Goal: Task Accomplishment & Management: Manage account settings

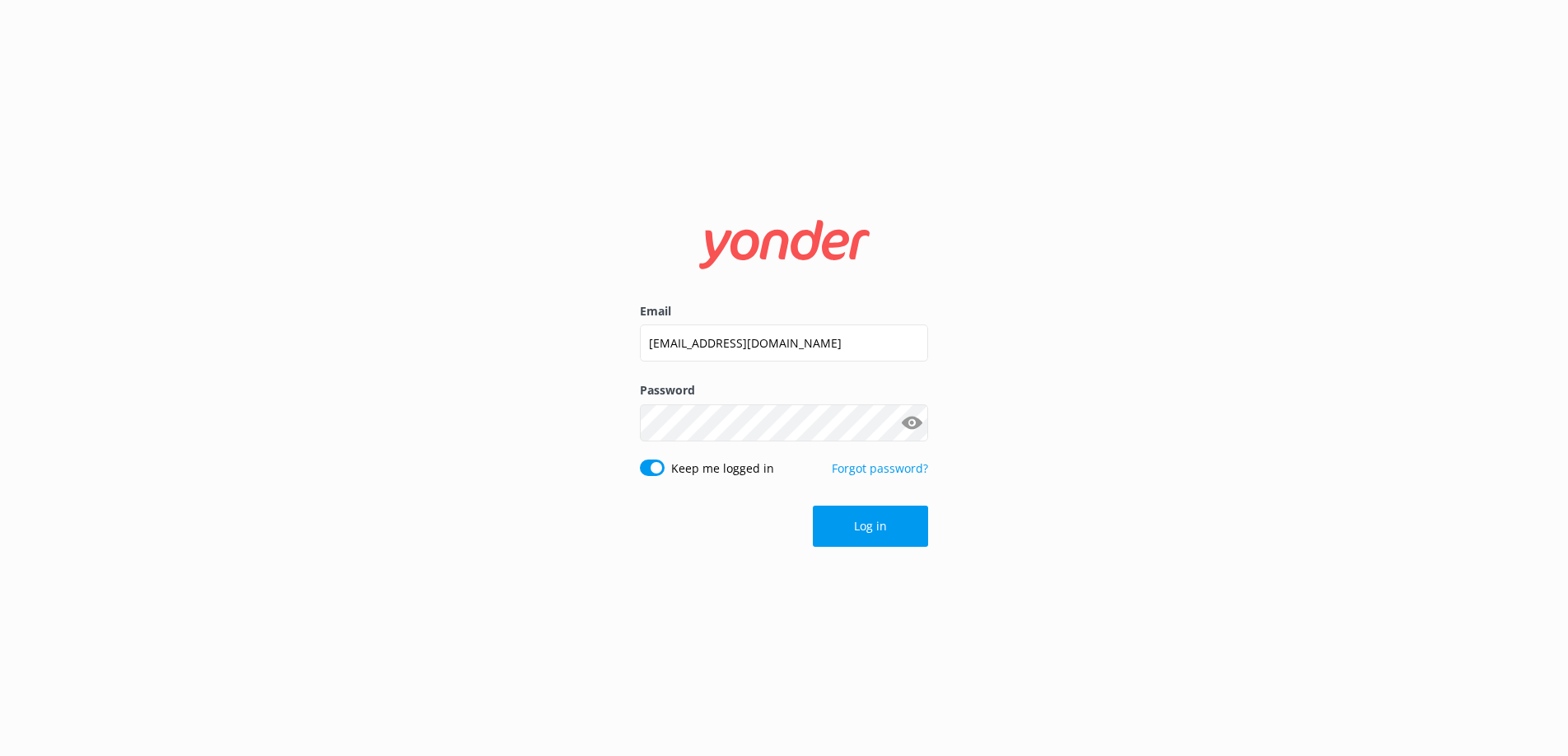
drag, startPoint x: 852, startPoint y: 322, endPoint x: 587, endPoint y: 358, distance: 267.4
click at [587, 358] on div "Email [EMAIL_ADDRESS][DOMAIN_NAME] Password Show password Keep me logged in For…" at bounding box center [784, 378] width 1568 height 756
click at [779, 363] on div "[EMAIL_ADDRESS][DOMAIN_NAME]" at bounding box center [783, 343] width 288 height 39
drag, startPoint x: 830, startPoint y: 346, endPoint x: 555, endPoint y: 346, distance: 275.0
click at [555, 346] on div "Email [EMAIL_ADDRESS][DOMAIN_NAME] Password Show password Keep me logged in For…" at bounding box center [784, 378] width 1568 height 756
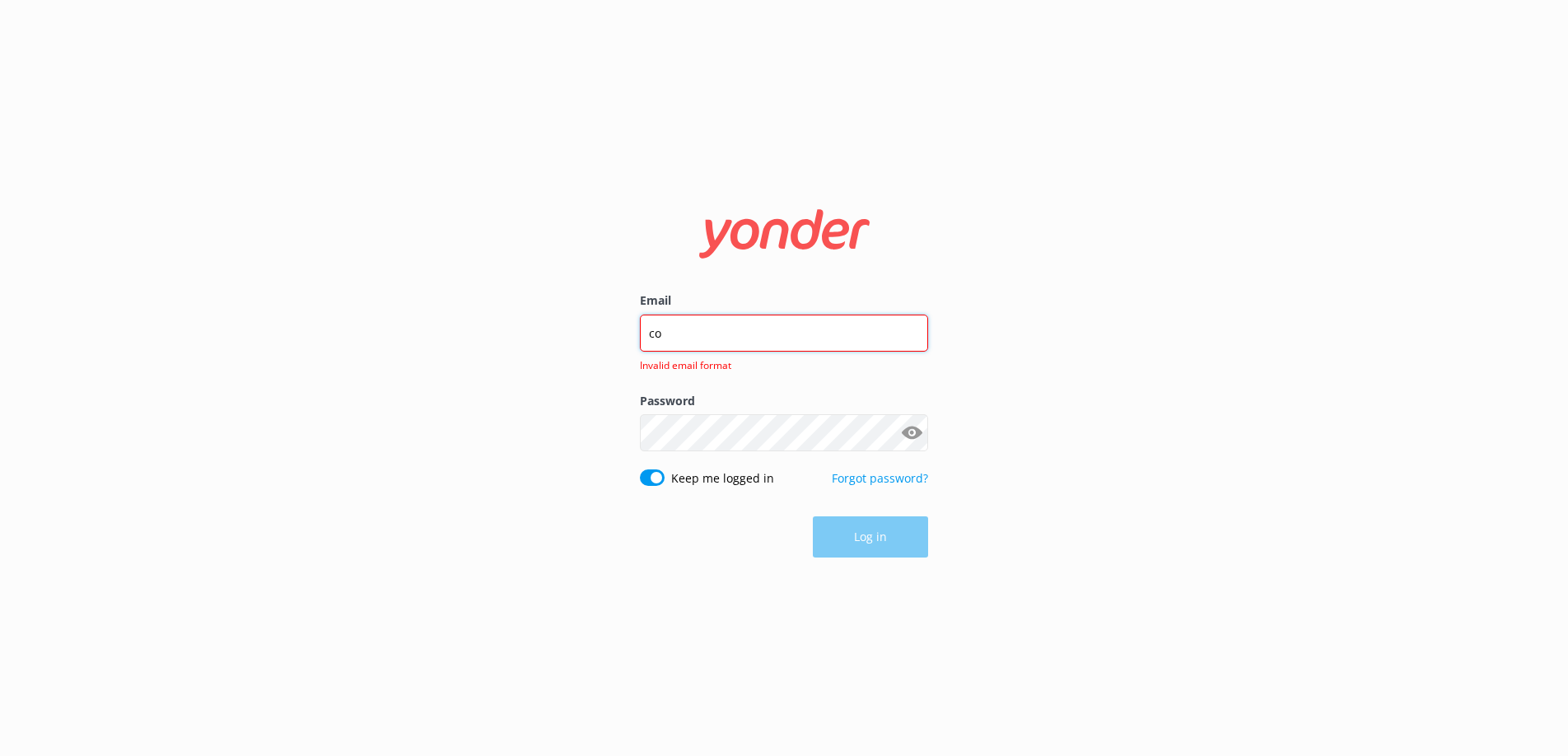
type input "[EMAIL_ADDRESS][DOMAIN_NAME]"
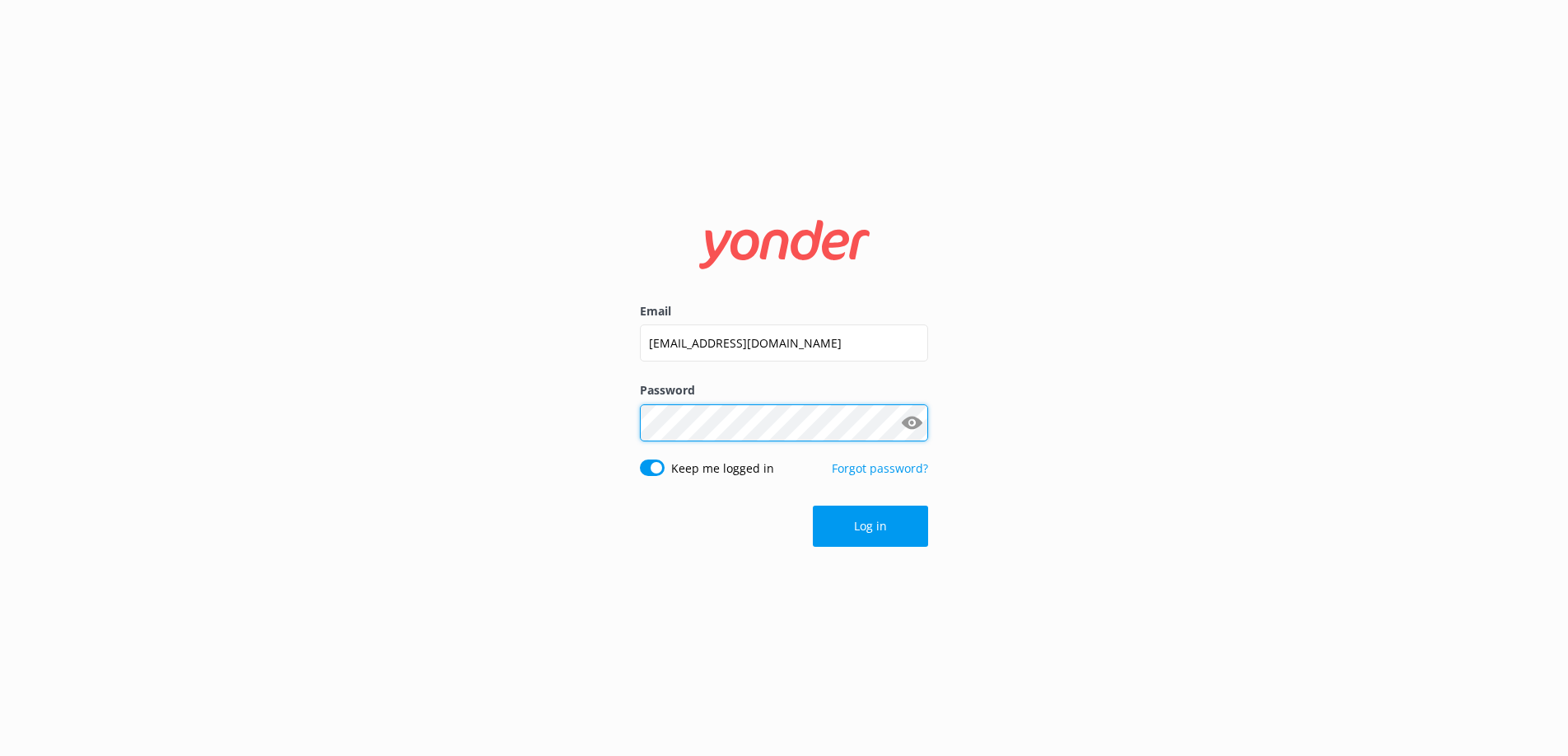
click at [443, 441] on div "Email [EMAIL_ADDRESS][DOMAIN_NAME] Password Show password Keep me logged in For…" at bounding box center [784, 378] width 1568 height 756
click button "Log in" at bounding box center [870, 526] width 115 height 41
